Goal: Check status: Check status

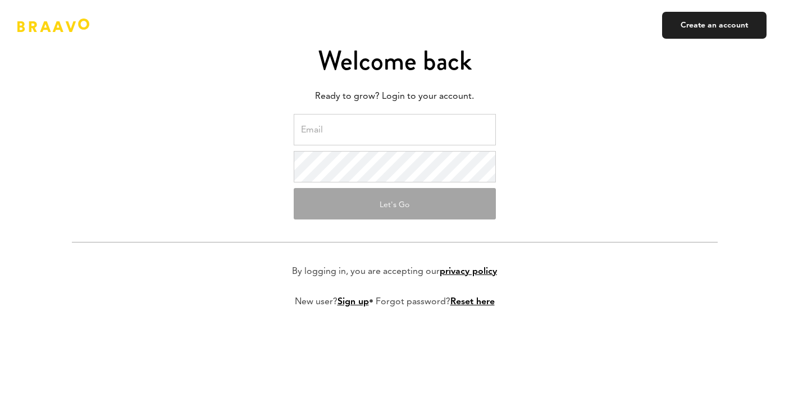
click at [391, 118] on input "email" at bounding box center [395, 129] width 202 height 31
type input "[EMAIL_ADDRESS][DOMAIN_NAME]"
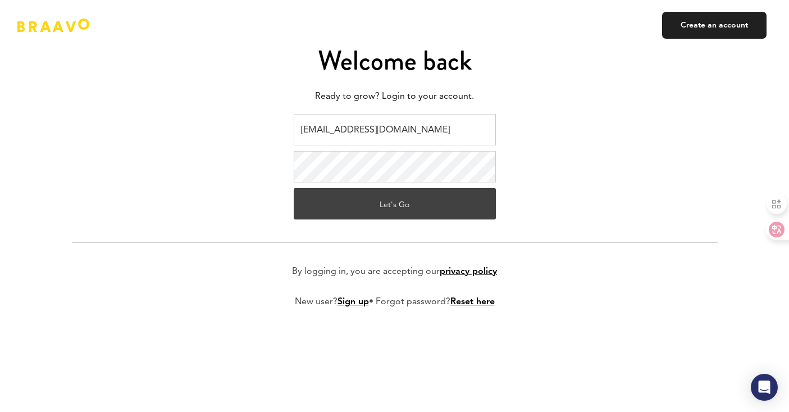
click at [390, 213] on button "Let's Go" at bounding box center [395, 203] width 202 height 31
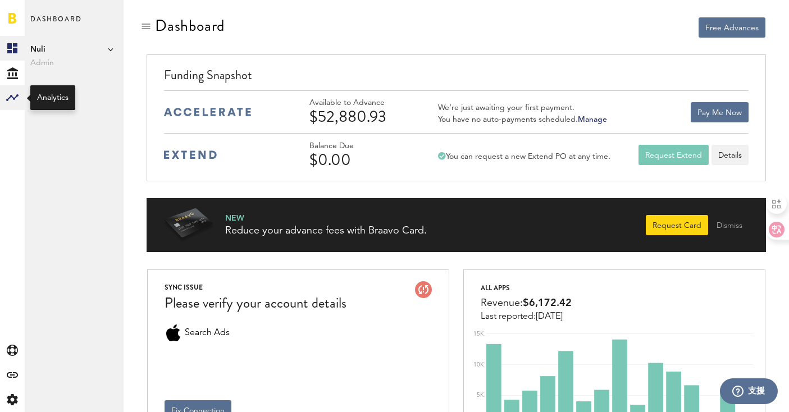
click at [13, 95] on rect at bounding box center [12, 97] width 13 height 13
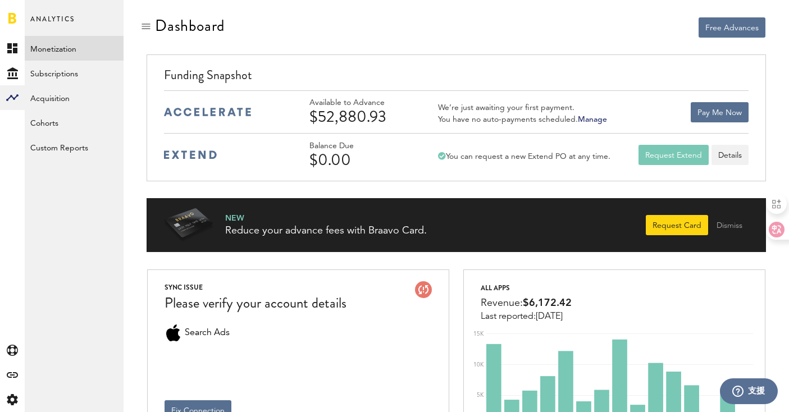
click at [86, 52] on link "Monetization" at bounding box center [74, 48] width 99 height 25
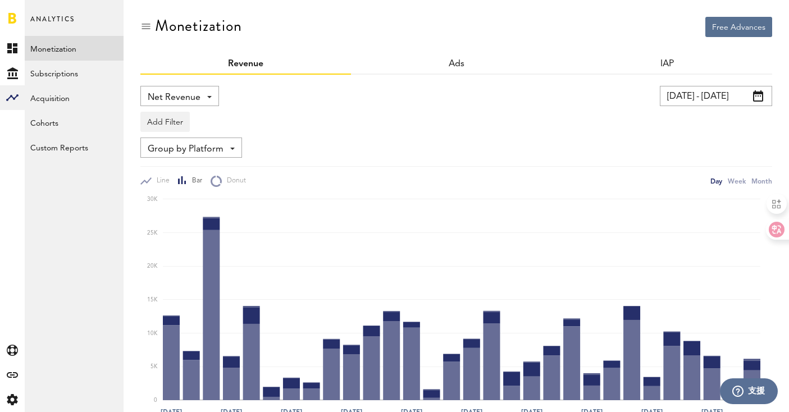
click at [729, 94] on input "07/11/25 - 08/10/25" at bounding box center [716, 96] width 112 height 20
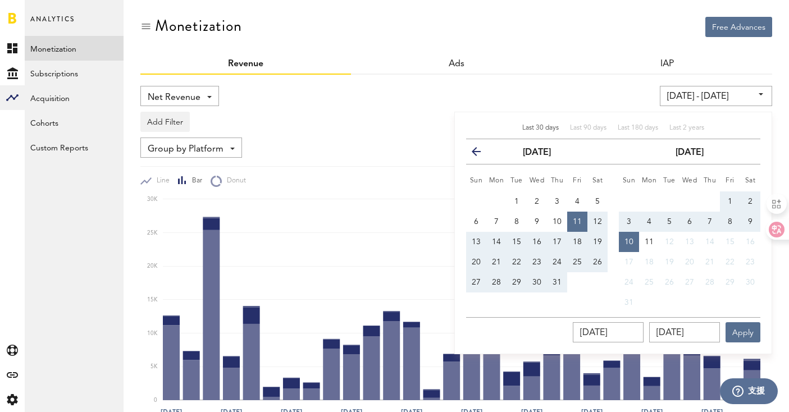
click at [628, 224] on span "3" at bounding box center [629, 222] width 4 height 8
type input "08/03/25 - 08/03/25"
type input "08/03/2025"
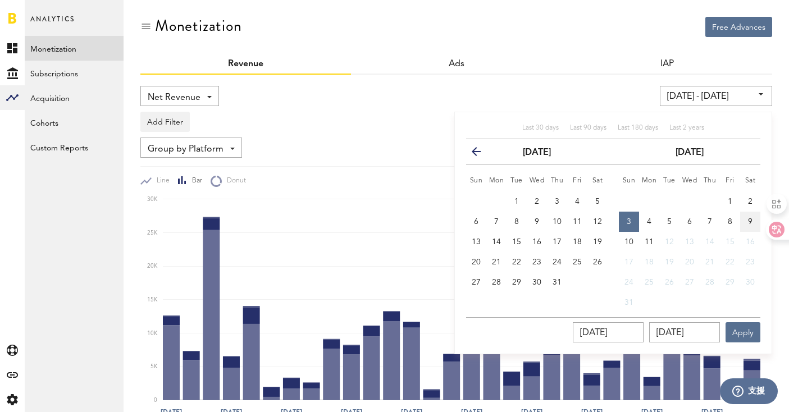
click at [747, 221] on button "9" at bounding box center [750, 222] width 20 height 20
type input "08/03/25 - 08/09/25"
type input "08/09/2025"
click at [744, 336] on button "Apply" at bounding box center [743, 332] width 35 height 20
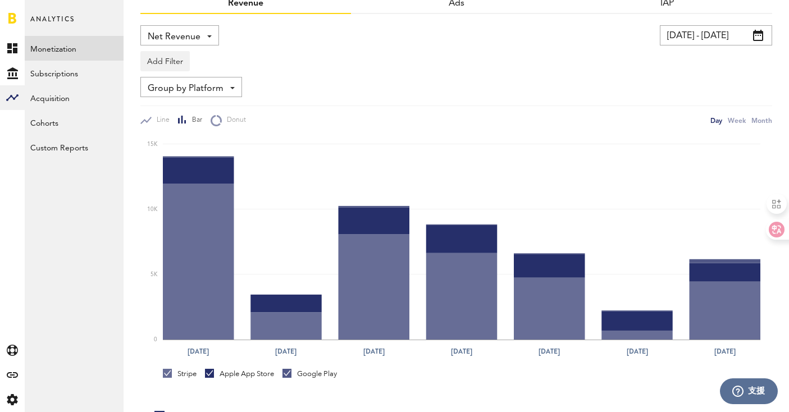
scroll to position [200, 0]
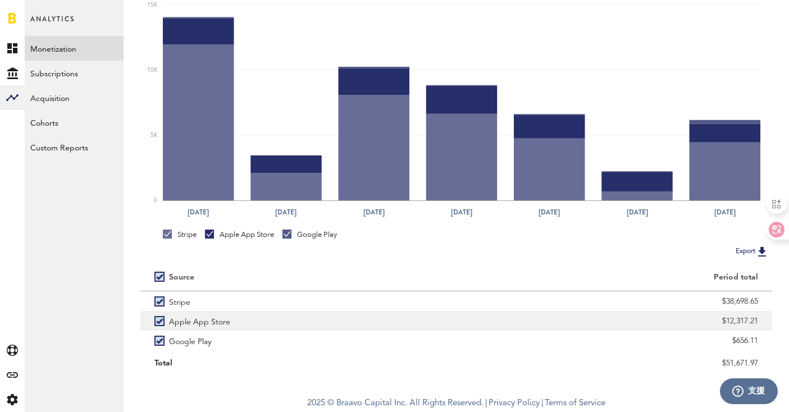
drag, startPoint x: 736, startPoint y: 320, endPoint x: 762, endPoint y: 320, distance: 25.8
click at [762, 320] on div "$12,317.21" at bounding box center [615, 321] width 316 height 20
copy div "12,317.21"
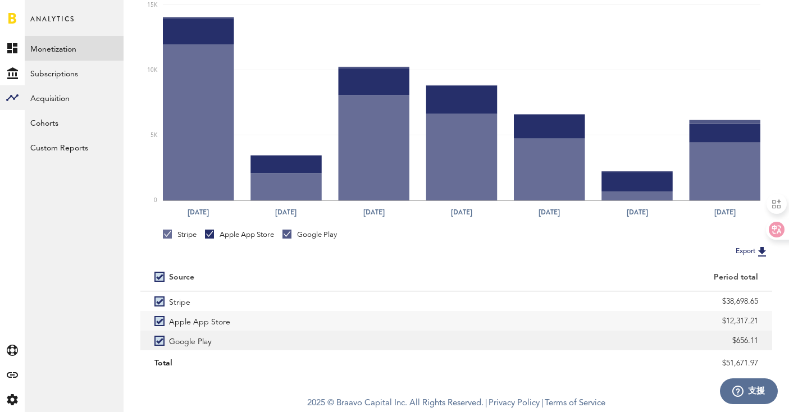
drag, startPoint x: 736, startPoint y: 340, endPoint x: 758, endPoint y: 340, distance: 21.9
click at [758, 340] on div "$656.11" at bounding box center [615, 341] width 316 height 20
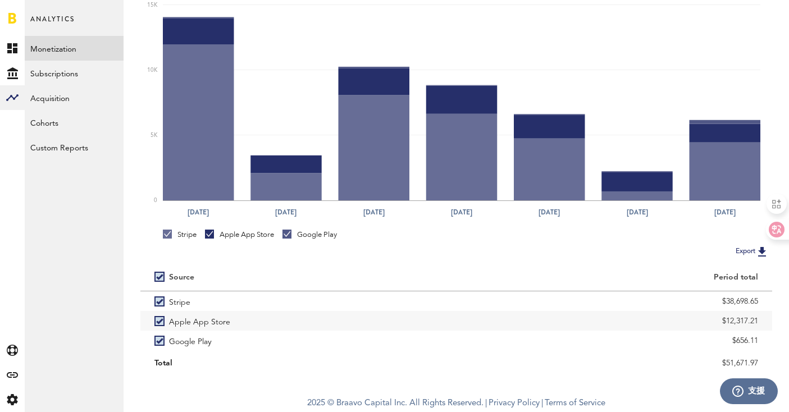
copy div "656.11"
